Goal: Information Seeking & Learning: Learn about a topic

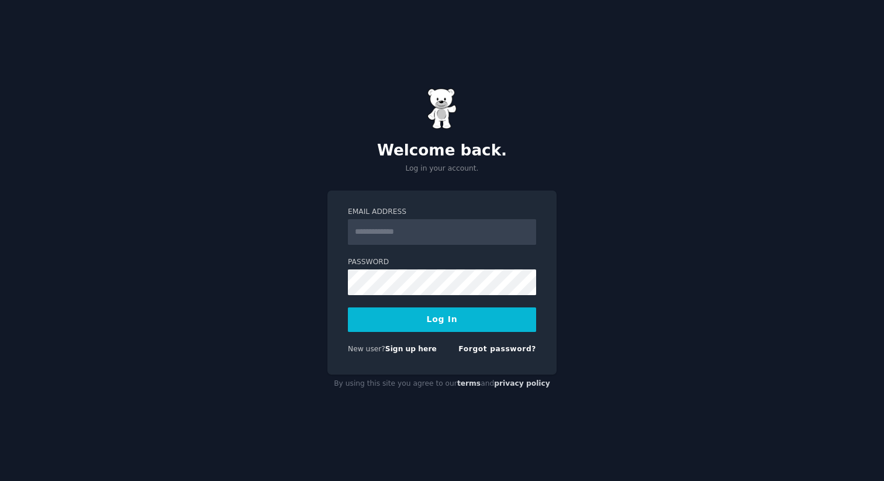
type input "**********"
click at [390, 319] on button "Log In" at bounding box center [442, 320] width 188 height 25
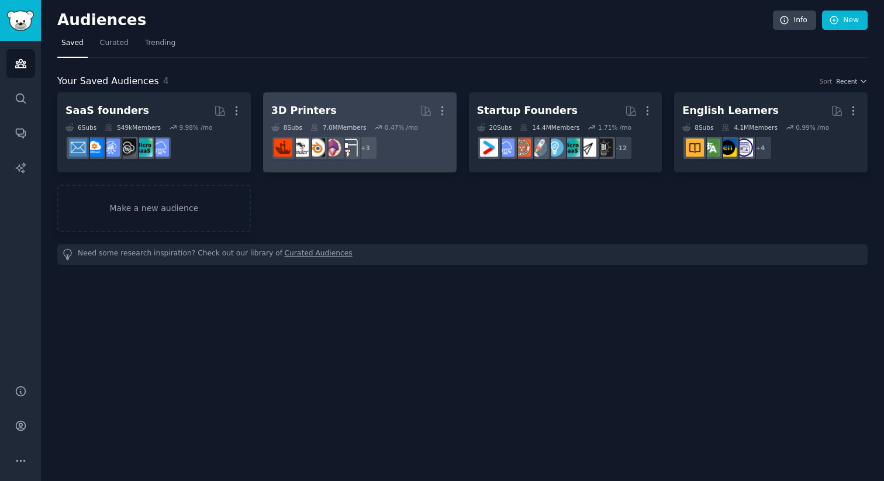
click at [361, 106] on h2 "3D Printers More" at bounding box center [359, 111] width 177 height 20
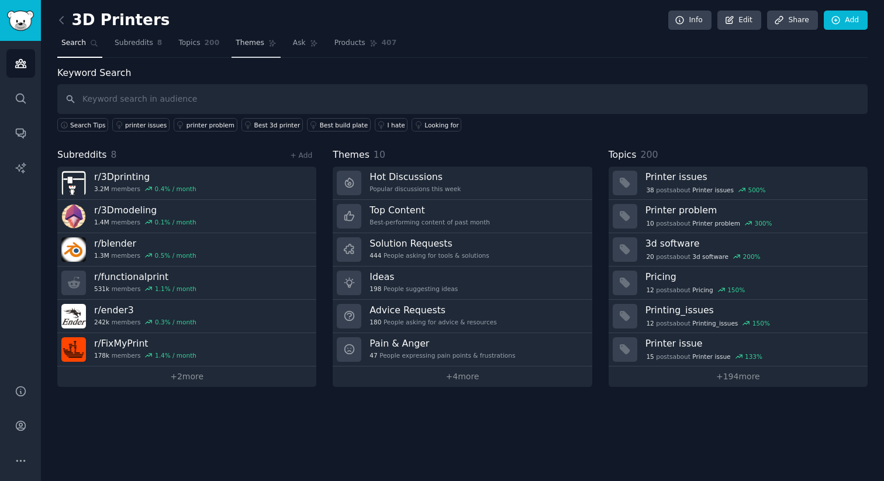
click at [248, 48] on link "Themes" at bounding box center [256, 46] width 49 height 24
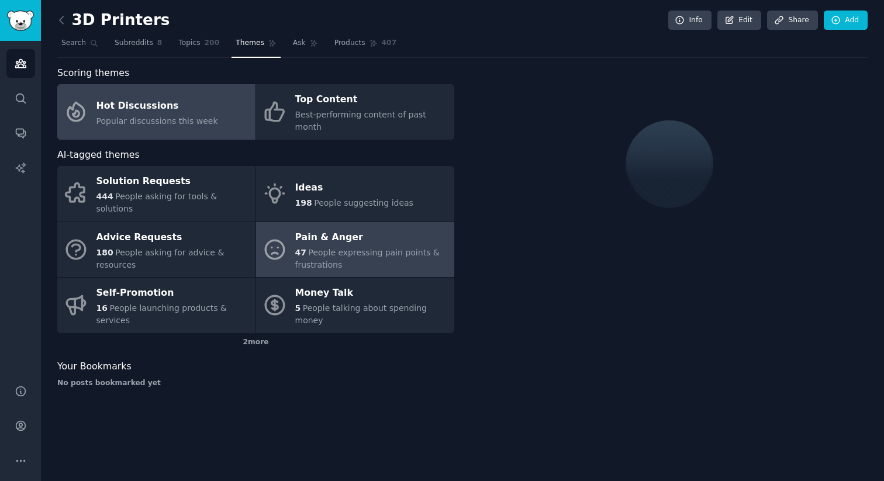
click at [316, 248] on span "People expressing pain points & frustrations" at bounding box center [367, 259] width 144 height 22
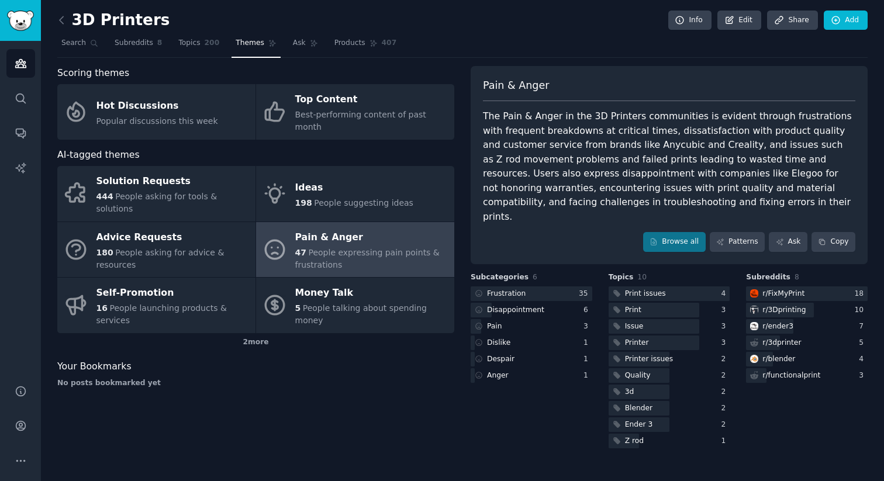
click at [735, 201] on div "The Pain & Anger in the 3D Printers communities is evident through frustrations…" at bounding box center [669, 166] width 372 height 115
click at [735, 232] on link "Patterns" at bounding box center [737, 242] width 55 height 20
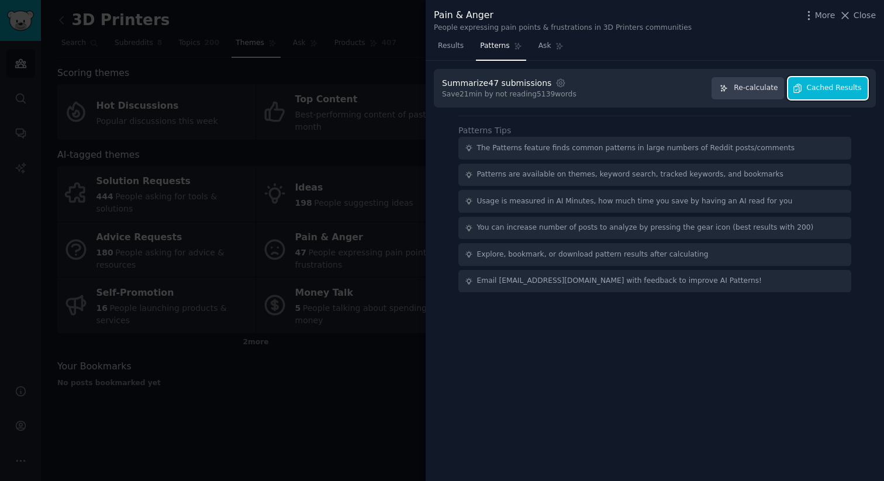
click at [838, 92] on span "Cached Results" at bounding box center [834, 88] width 55 height 11
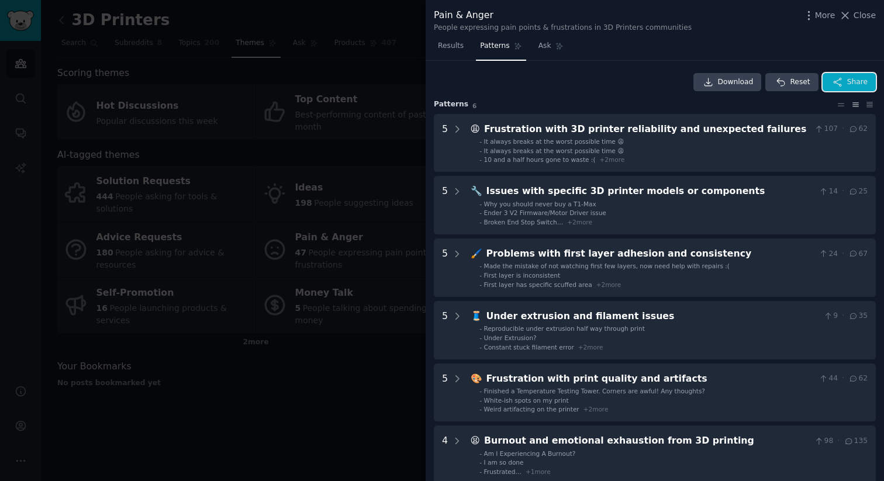
click at [842, 82] on button "Share" at bounding box center [849, 82] width 53 height 19
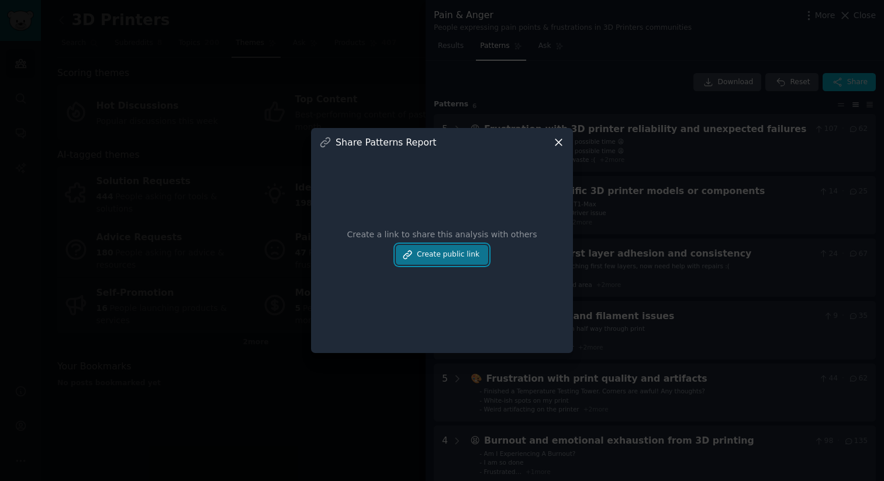
click at [473, 256] on button "Create public link" at bounding box center [442, 255] width 92 height 20
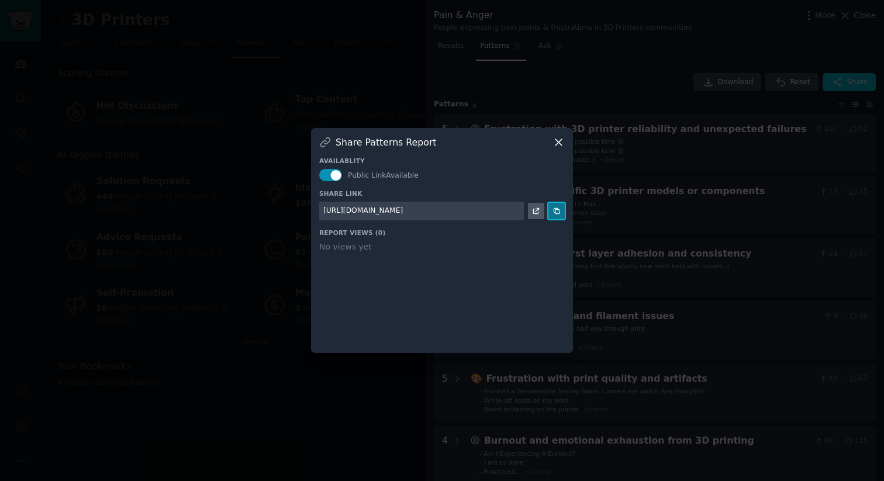
click at [557, 211] on icon at bounding box center [556, 211] width 8 height 8
